Goal: Entertainment & Leisure: Consume media (video, audio)

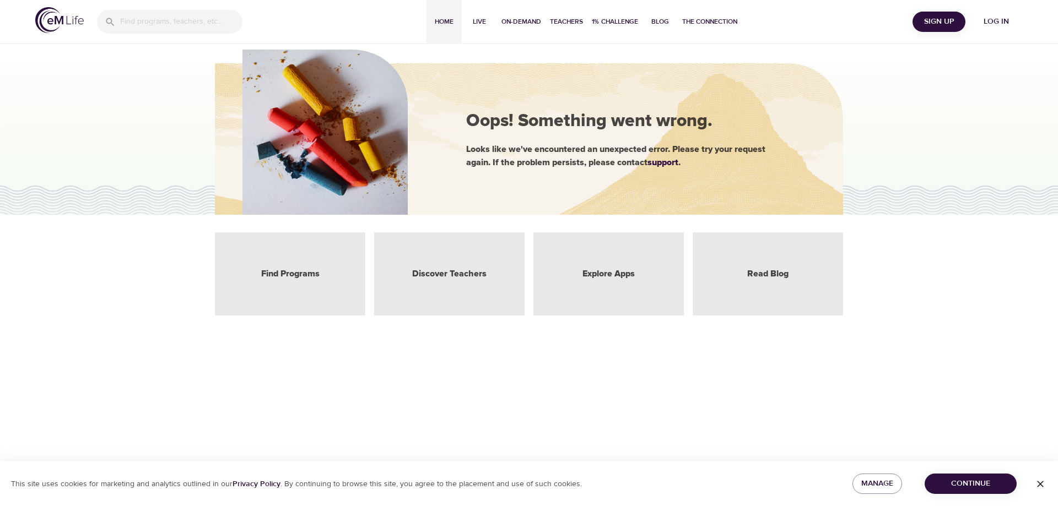
click at [439, 21] on span "Home" at bounding box center [444, 22] width 26 height 12
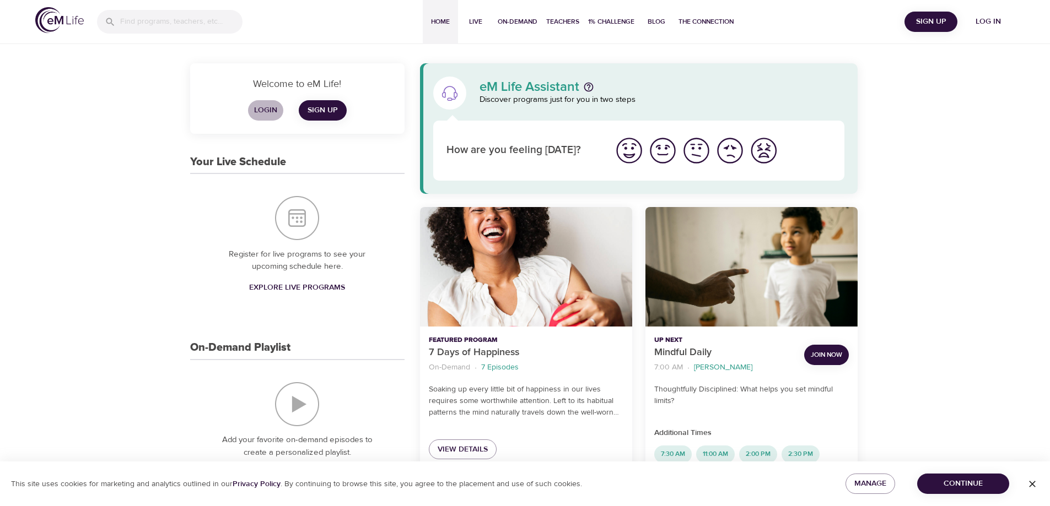
click at [263, 107] on span "Login" at bounding box center [265, 111] width 26 height 14
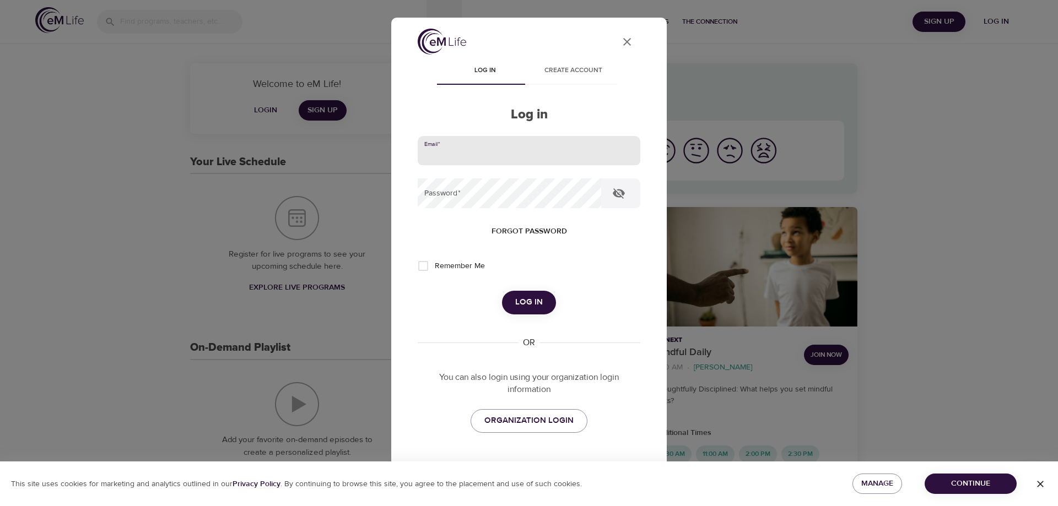
click at [456, 153] on input "email" at bounding box center [529, 151] width 223 height 30
type input "[EMAIL_ADDRESS][DOMAIN_NAME]"
click at [502, 291] on button "Log in" at bounding box center [529, 302] width 54 height 23
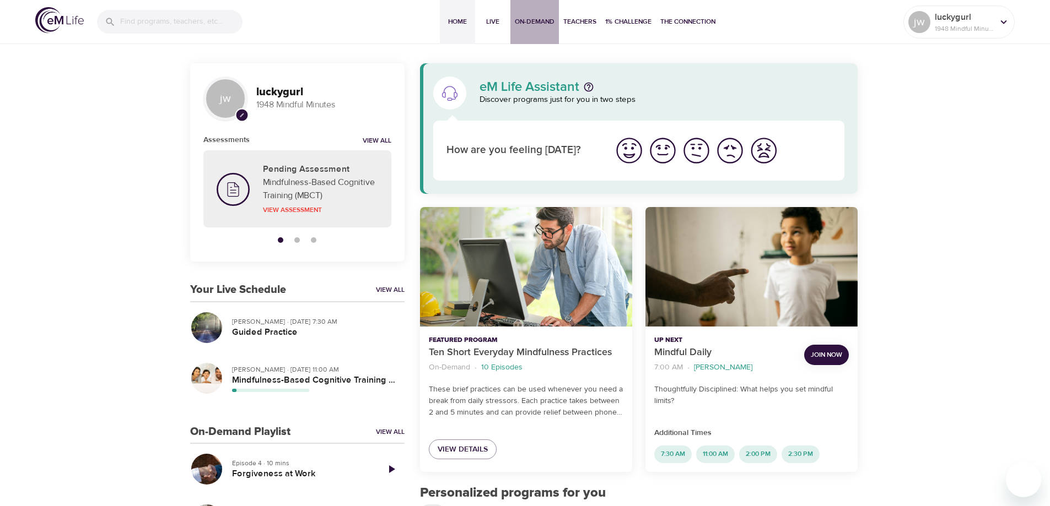
click at [530, 19] on span "On-Demand" at bounding box center [535, 22] width 40 height 12
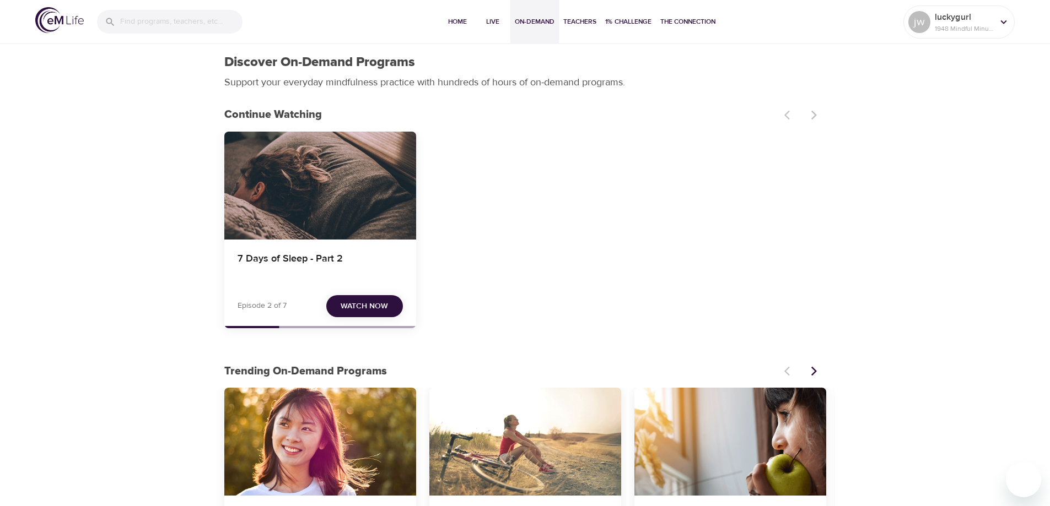
click at [360, 308] on span "Watch Now" at bounding box center [364, 307] width 47 height 14
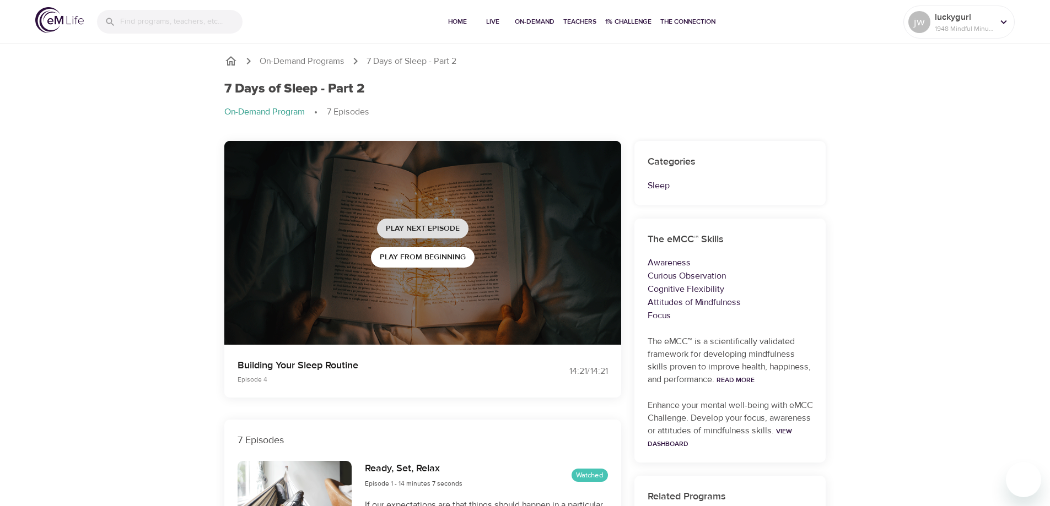
click at [424, 229] on span "Play Next Episode" at bounding box center [423, 229] width 74 height 14
